Goal: Task Accomplishment & Management: Manage account settings

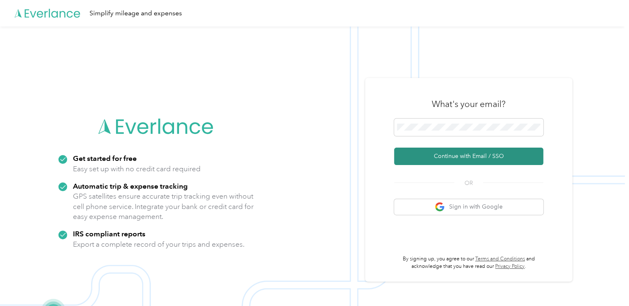
click at [484, 159] on button "Continue with Email / SSO" at bounding box center [468, 155] width 149 height 17
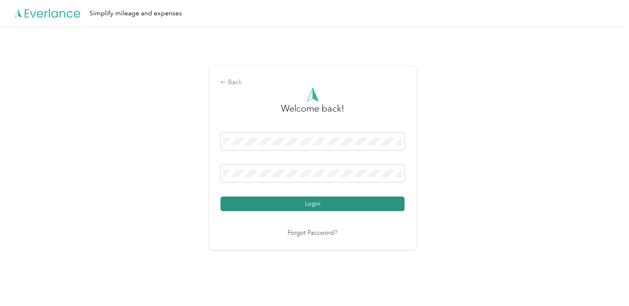
click at [356, 208] on button "Login" at bounding box center [312, 203] width 184 height 14
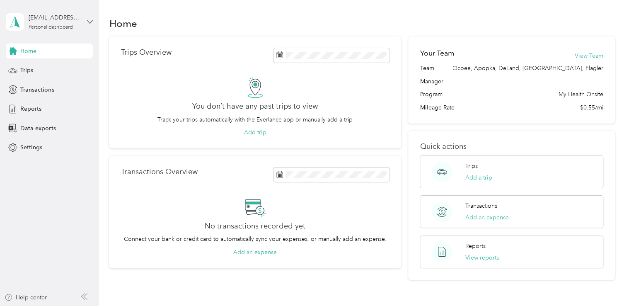
click at [88, 20] on icon at bounding box center [89, 21] width 5 height 3
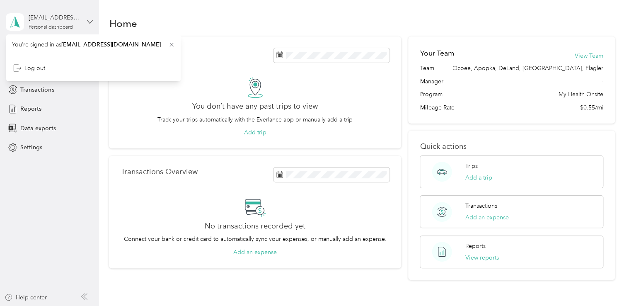
click at [88, 20] on icon at bounding box center [89, 21] width 5 height 3
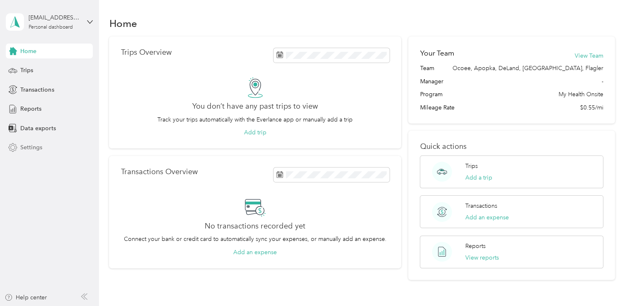
click at [31, 147] on span "Settings" at bounding box center [31, 147] width 22 height 9
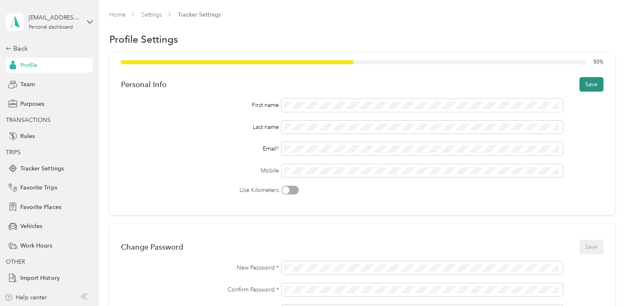
click at [593, 85] on button "Save" at bounding box center [591, 84] width 24 height 14
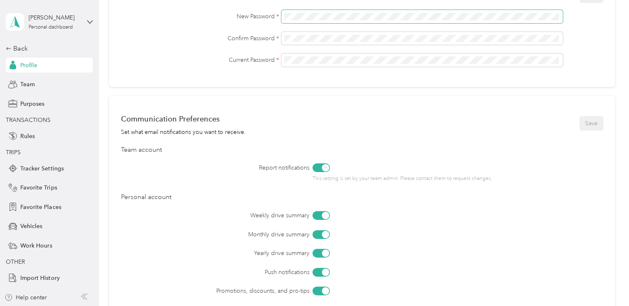
scroll to position [238, 0]
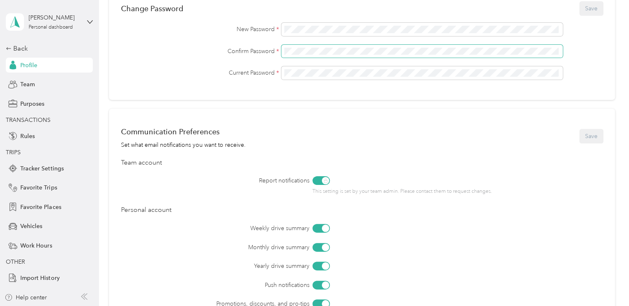
click at [514, 56] on span at bounding box center [421, 51] width 281 height 13
click at [194, 176] on label "Report notifications" at bounding box center [238, 180] width 142 height 9
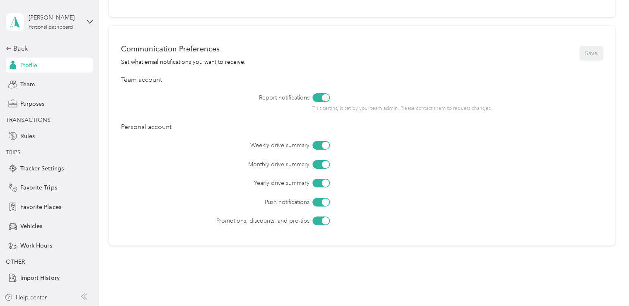
scroll to position [338, 0]
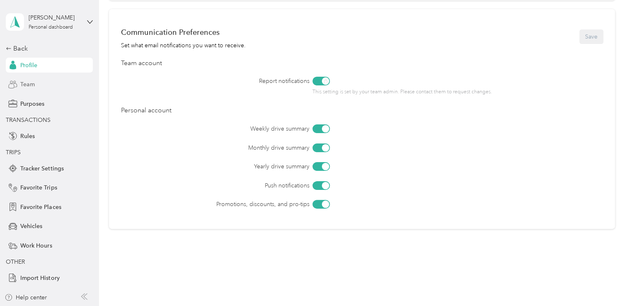
click at [43, 85] on div "Team" at bounding box center [49, 84] width 87 height 15
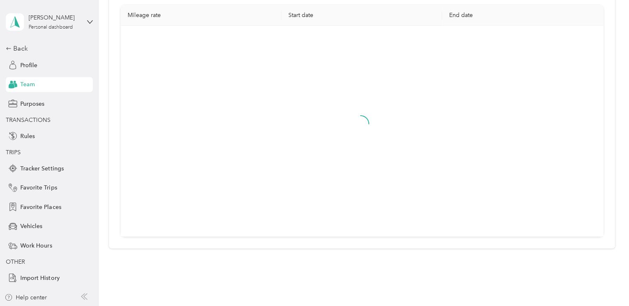
scroll to position [27, 0]
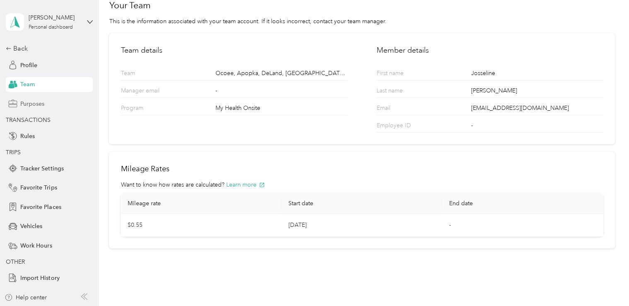
click at [44, 102] on span "Purposes" at bounding box center [32, 103] width 24 height 9
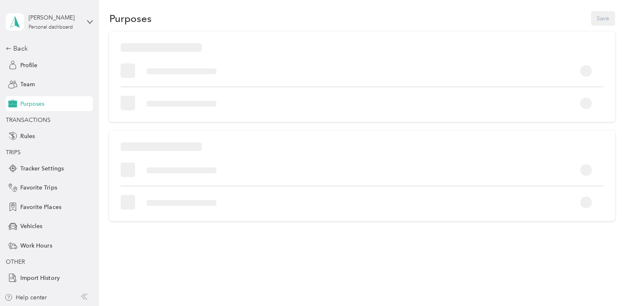
scroll to position [27, 0]
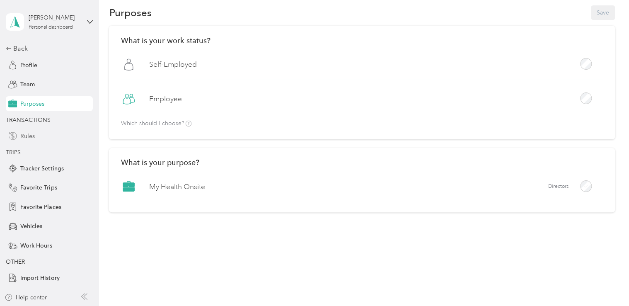
click at [33, 134] on span "Rules" at bounding box center [27, 136] width 14 height 9
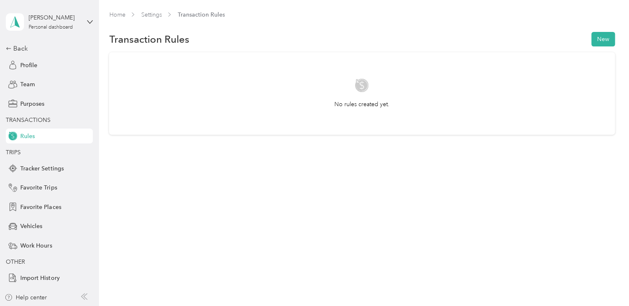
click at [38, 122] on span "TRANSACTIONS" at bounding box center [28, 119] width 45 height 7
click at [56, 173] on div "Tracker Settings" at bounding box center [49, 168] width 87 height 15
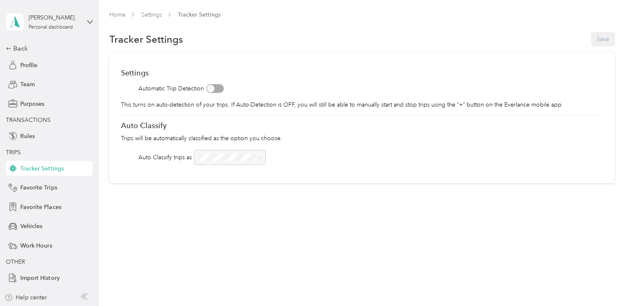
click at [258, 157] on div at bounding box center [229, 157] width 71 height 14
click at [229, 159] on div at bounding box center [229, 157] width 71 height 14
click at [50, 189] on span "Favorite Trips" at bounding box center [38, 187] width 36 height 9
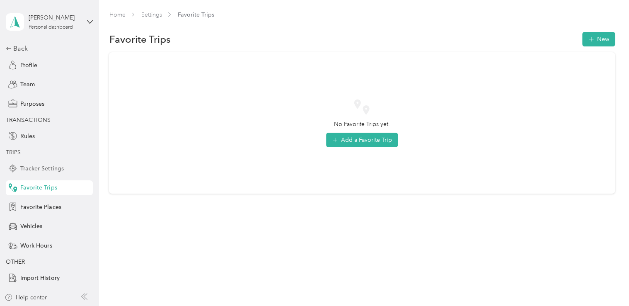
click at [45, 168] on span "Tracker Settings" at bounding box center [41, 168] width 43 height 9
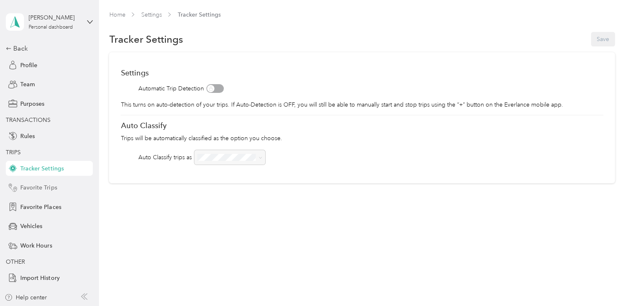
click at [41, 190] on span "Favorite Trips" at bounding box center [38, 187] width 36 height 9
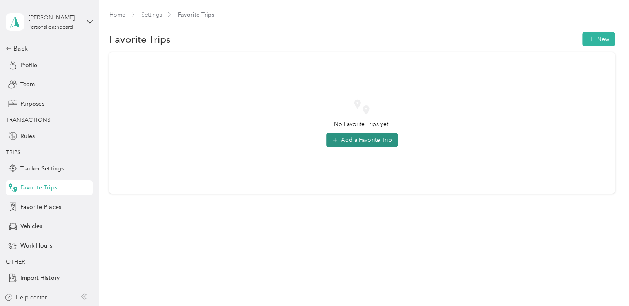
click at [372, 145] on button "Add a Favorite Trip" at bounding box center [362, 140] width 72 height 14
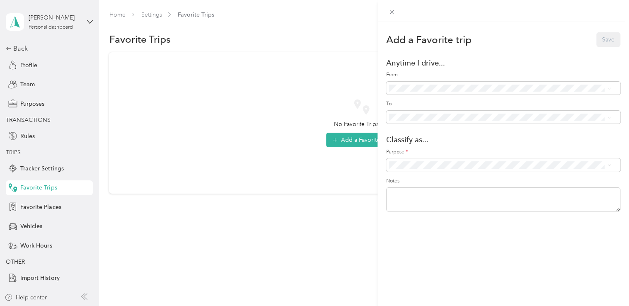
click at [437, 138] on ol "Anywhere - (Includes all locations) Myhealth Onsite ([STREET_ADDRESS]) Home ([S…" at bounding box center [500, 149] width 228 height 116
click at [432, 176] on span "My Health Onsite" at bounding box center [506, 174] width 201 height 9
click at [456, 132] on div "Home ([STREET_ADDRESS])" at bounding box center [509, 128] width 198 height 9
click at [461, 178] on li "DeLand Health enter ([STREET_ADDRESS])" at bounding box center [500, 171] width 228 height 15
click at [601, 44] on button "Save" at bounding box center [608, 39] width 24 height 14
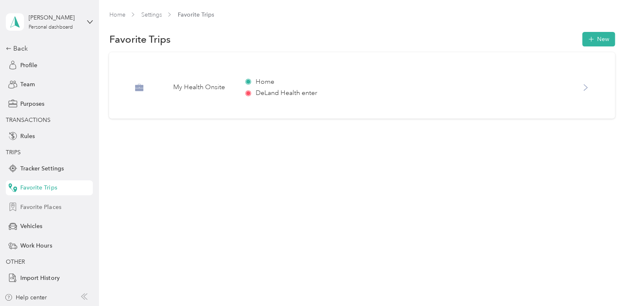
click at [41, 206] on span "Favorite Places" at bounding box center [40, 207] width 41 height 9
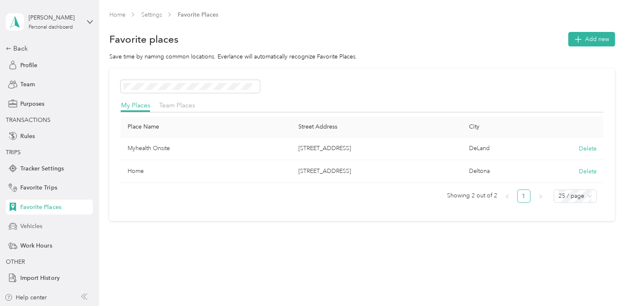
click at [34, 229] on span "Vehicles" at bounding box center [31, 226] width 22 height 9
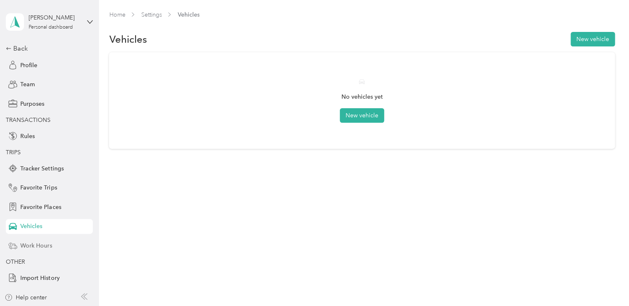
click at [43, 240] on div "Work Hours" at bounding box center [49, 245] width 87 height 15
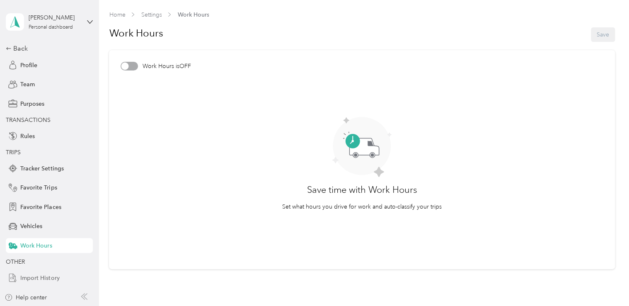
click at [30, 277] on span "Import History" at bounding box center [39, 277] width 39 height 9
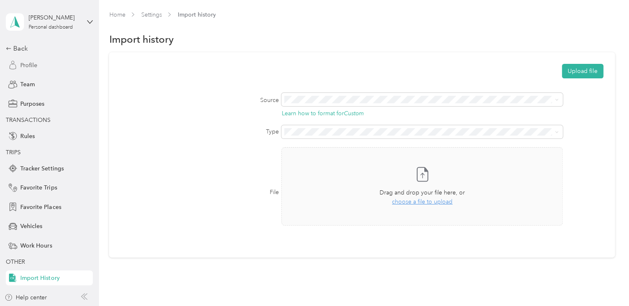
click at [33, 71] on div "Profile" at bounding box center [49, 65] width 87 height 15
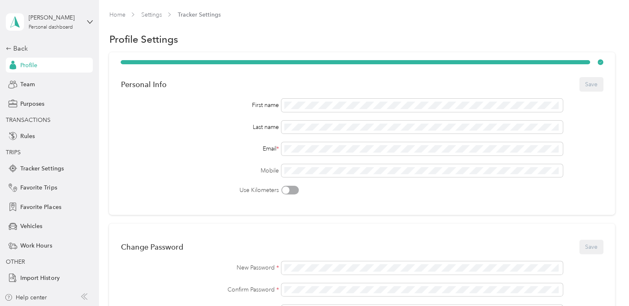
drag, startPoint x: 106, startPoint y: 228, endPoint x: 99, endPoint y: 254, distance: 26.9
click at [99, 254] on div "Home Settings Tracker Settings Profile Settings Personal Info Save First name L…" at bounding box center [362, 310] width 526 height 620
click at [104, 193] on div "Home Settings Tracker Settings Profile Settings Personal Info Save First name L…" at bounding box center [362, 310] width 526 height 620
click at [86, 23] on div "[PERSON_NAME] Personal dashboard" at bounding box center [49, 21] width 87 height 29
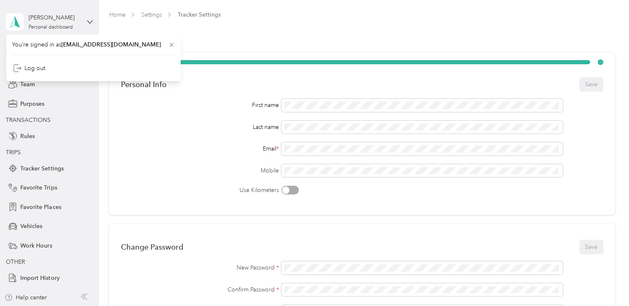
click at [86, 23] on div "[PERSON_NAME] Personal dashboard" at bounding box center [49, 21] width 87 height 29
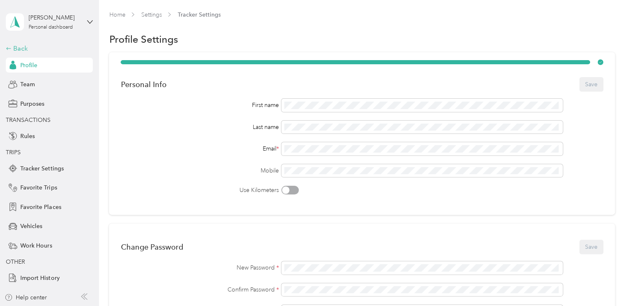
click at [17, 47] on div "Back" at bounding box center [47, 48] width 83 height 10
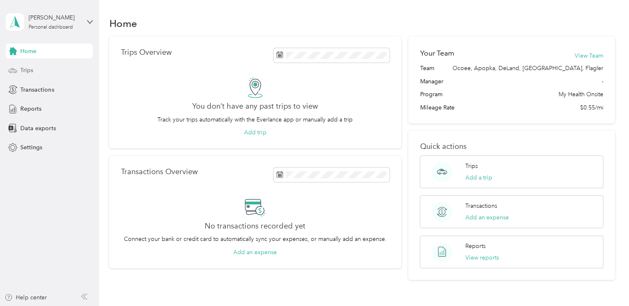
click at [28, 74] on span "Trips" at bounding box center [26, 70] width 13 height 9
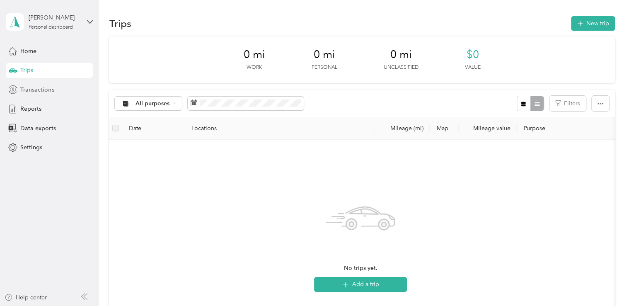
click at [30, 89] on span "Transactions" at bounding box center [37, 89] width 34 height 9
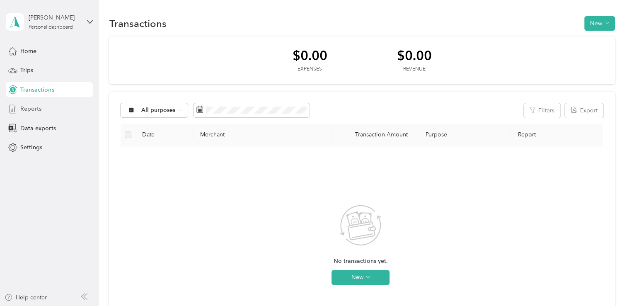
click at [34, 109] on span "Reports" at bounding box center [30, 108] width 21 height 9
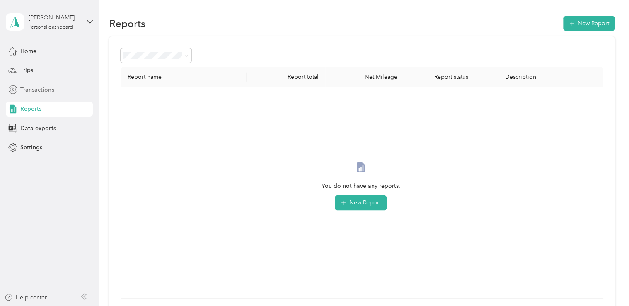
click at [37, 92] on span "Transactions" at bounding box center [37, 89] width 34 height 9
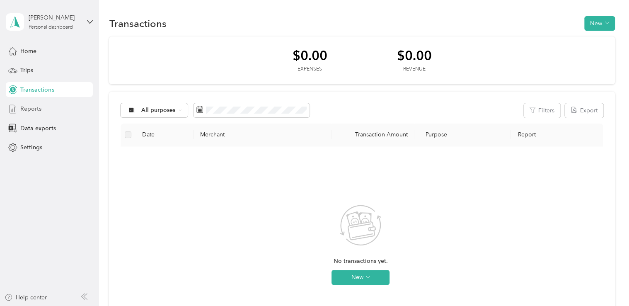
click at [38, 106] on span "Reports" at bounding box center [30, 108] width 21 height 9
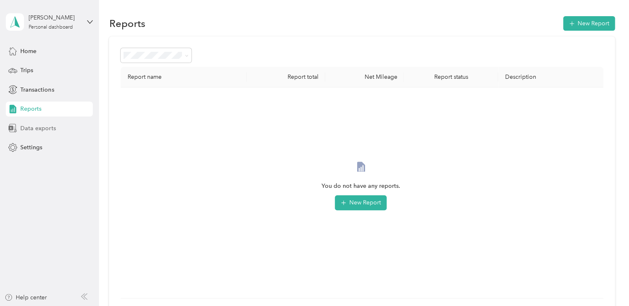
click at [43, 131] on span "Data exports" at bounding box center [37, 128] width 35 height 9
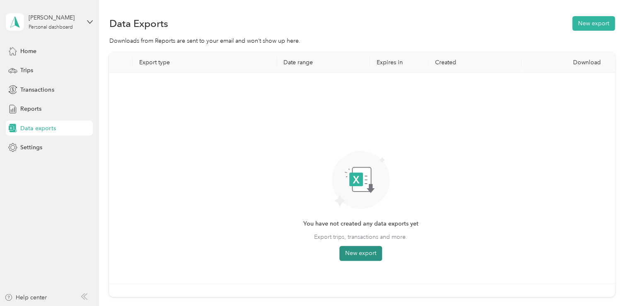
click at [357, 256] on button "New export" at bounding box center [360, 253] width 43 height 15
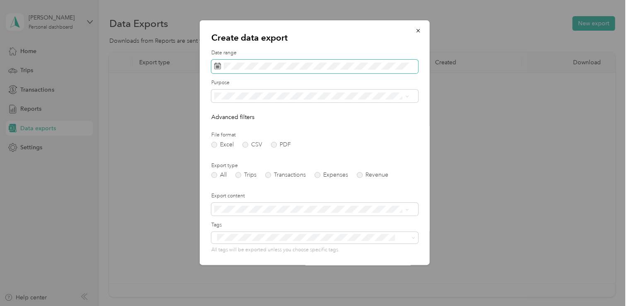
click at [218, 68] on icon at bounding box center [217, 66] width 7 height 7
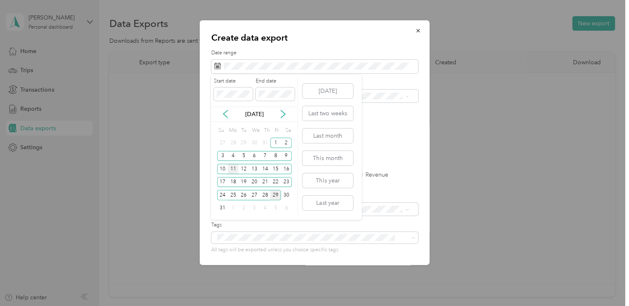
click at [237, 165] on div "11" at bounding box center [233, 169] width 11 height 10
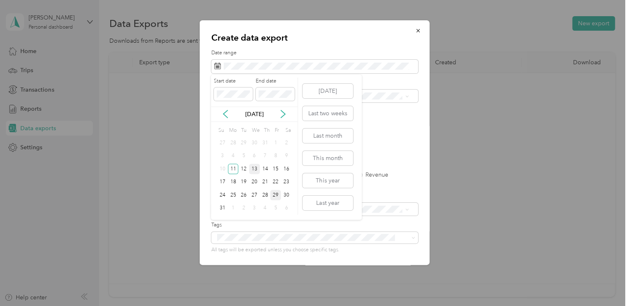
click at [256, 170] on div "13" at bounding box center [254, 169] width 11 height 10
click at [258, 165] on div "13" at bounding box center [254, 169] width 11 height 10
click at [273, 195] on div "29" at bounding box center [275, 195] width 11 height 10
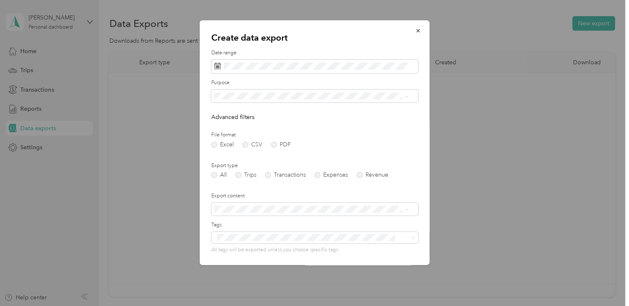
click at [275, 128] on ol "All My Health Onsite Personal" at bounding box center [311, 122] width 200 height 43
click at [273, 147] on label "PDF" at bounding box center [281, 145] width 20 height 6
click at [240, 173] on label "Trips" at bounding box center [245, 175] width 21 height 6
click at [408, 210] on span at bounding box center [314, 209] width 207 height 13
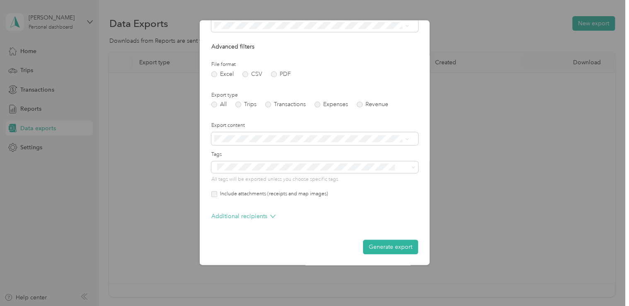
scroll to position [71, 0]
click at [267, 217] on p "Additional recipients" at bounding box center [243, 215] width 64 height 9
click at [373, 249] on button "Generate export" at bounding box center [390, 246] width 55 height 14
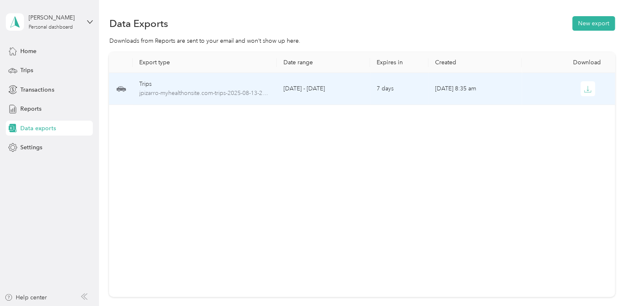
click at [247, 85] on div "Trips" at bounding box center [204, 84] width 131 height 9
click at [398, 100] on td "7 days" at bounding box center [399, 89] width 58 height 32
click at [428, 82] on td "[DATE] 8:35 am" at bounding box center [474, 89] width 93 height 32
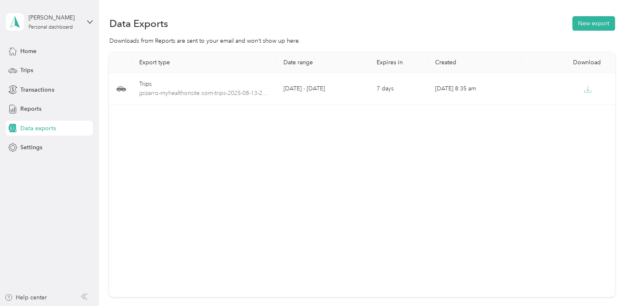
click at [44, 128] on span "Data exports" at bounding box center [37, 128] width 35 height 9
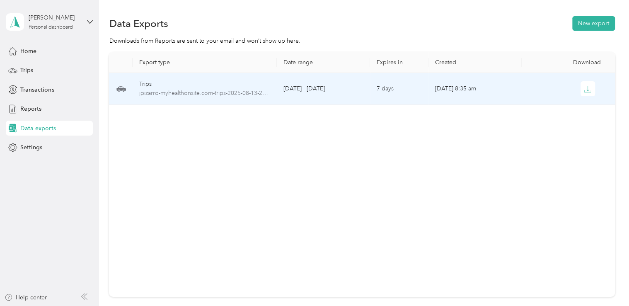
click at [473, 96] on td "[DATE] 8:35 am" at bounding box center [474, 89] width 93 height 32
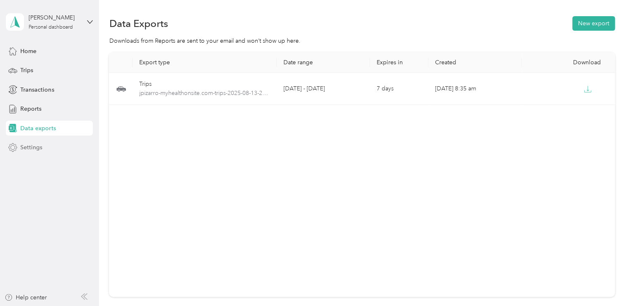
click at [36, 149] on span "Settings" at bounding box center [31, 147] width 22 height 9
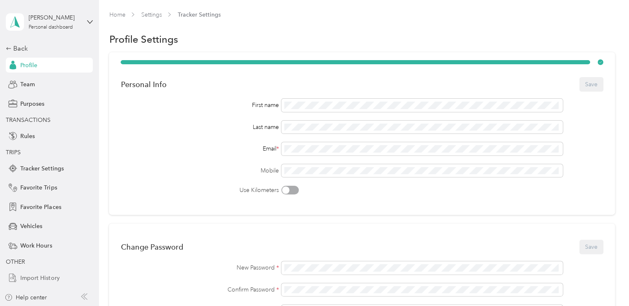
click at [50, 276] on span "Import History" at bounding box center [39, 277] width 39 height 9
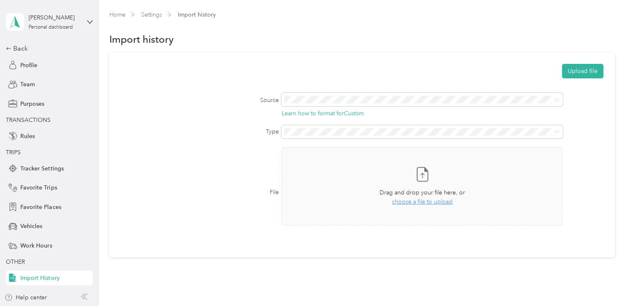
click at [131, 157] on div "File Take a photo or choose a photo from your library Drag and drop your file h…" at bounding box center [362, 192] width 482 height 90
click at [429, 200] on span "choose a file to upload" at bounding box center [422, 201] width 60 height 7
click at [577, 72] on button "Upload file" at bounding box center [582, 71] width 41 height 14
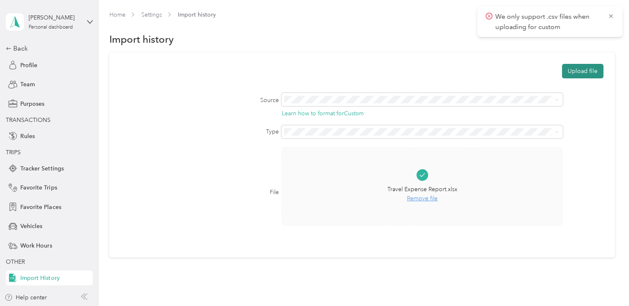
click at [577, 72] on button "Upload file" at bounding box center [582, 71] width 41 height 14
click at [423, 199] on span "Remove file" at bounding box center [422, 198] width 70 height 9
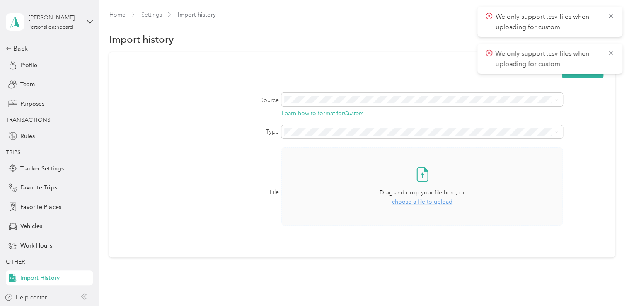
click at [423, 199] on span "choose a file to upload" at bounding box center [422, 201] width 60 height 7
click at [608, 51] on icon at bounding box center [610, 53] width 4 height 4
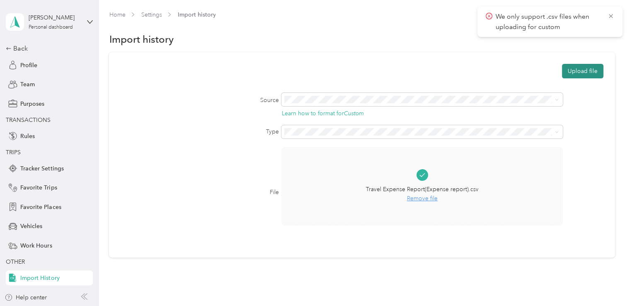
click at [583, 70] on button "Upload file" at bounding box center [582, 71] width 41 height 14
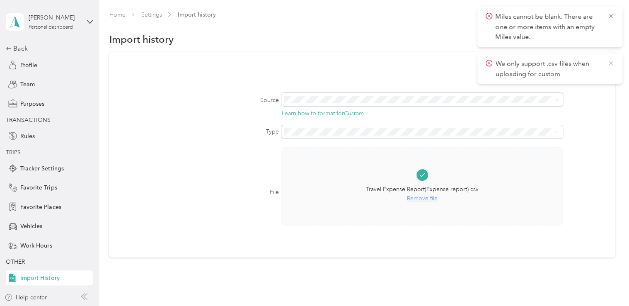
click at [610, 60] on icon at bounding box center [610, 62] width 7 height 7
click at [610, 16] on icon at bounding box center [610, 16] width 4 height 4
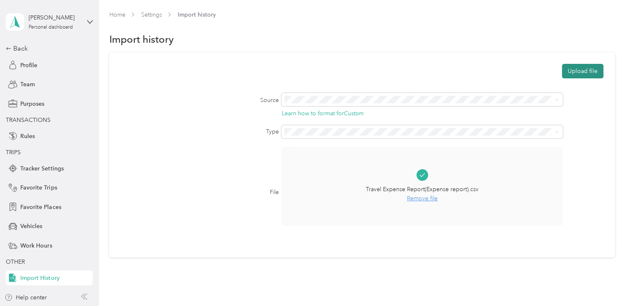
click at [593, 73] on button "Upload file" at bounding box center [582, 71] width 41 height 14
click at [53, 204] on span "Favorite Places" at bounding box center [40, 207] width 41 height 9
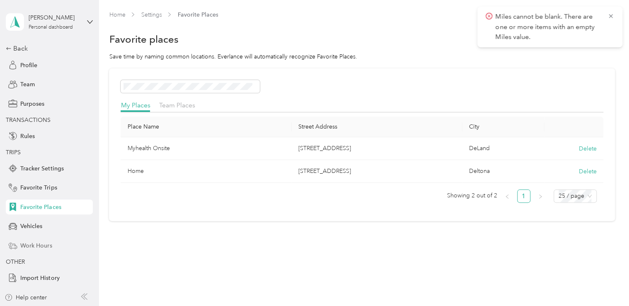
click at [56, 241] on div "Work Hours" at bounding box center [49, 245] width 87 height 15
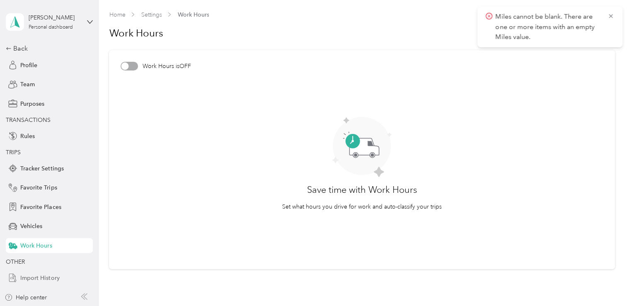
click at [60, 278] on div "Import History" at bounding box center [49, 277] width 87 height 15
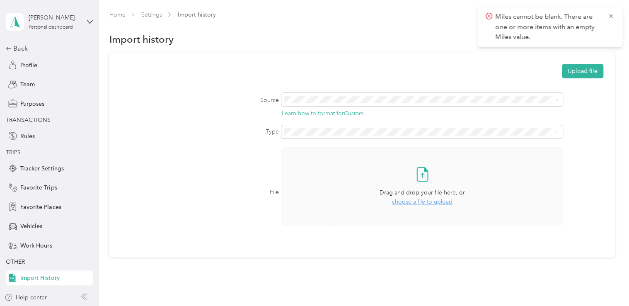
click at [433, 204] on span "choose a file to upload" at bounding box center [422, 201] width 60 height 7
click at [580, 72] on button "Upload file" at bounding box center [582, 71] width 41 height 14
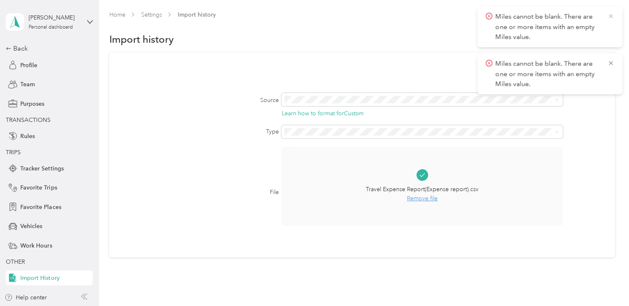
click at [611, 14] on icon at bounding box center [610, 15] width 7 height 7
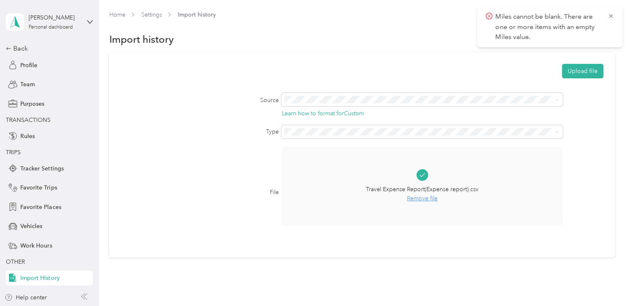
click at [424, 201] on span "Remove file" at bounding box center [422, 198] width 113 height 9
click at [425, 200] on span "choose a file to upload" at bounding box center [422, 201] width 60 height 7
click at [584, 67] on button "Upload file" at bounding box center [582, 71] width 41 height 14
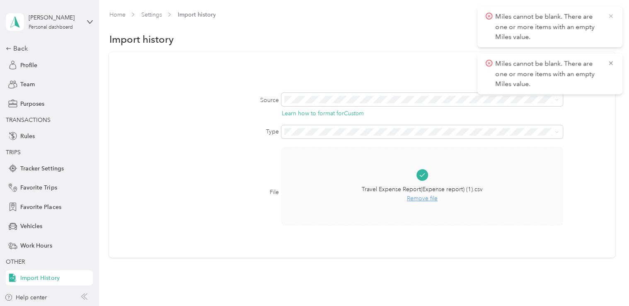
click at [612, 19] on icon at bounding box center [610, 15] width 7 height 7
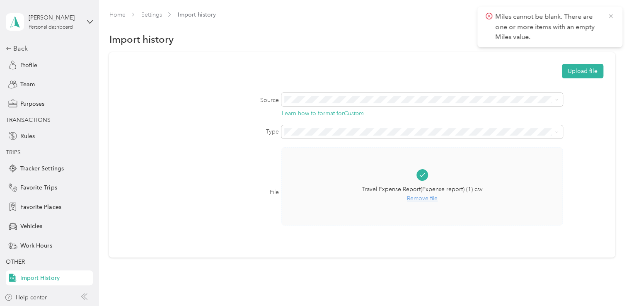
click at [611, 17] on icon at bounding box center [610, 15] width 7 height 7
click at [10, 45] on div "Back" at bounding box center [47, 48] width 83 height 10
